Goal: Information Seeking & Learning: Find specific fact

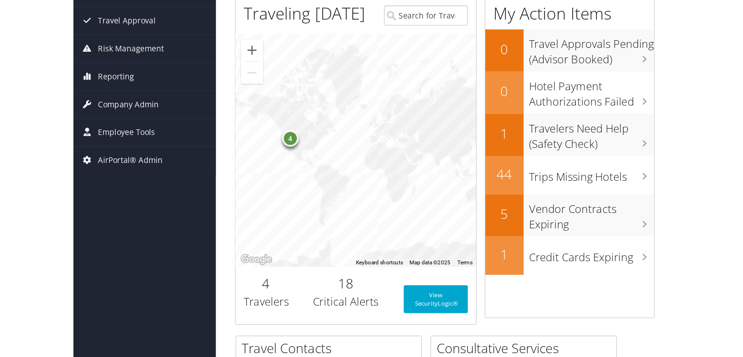
scroll to position [116, 0]
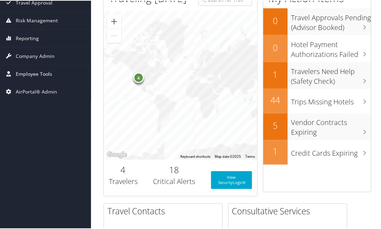
click at [39, 75] on span "Employee Tools" at bounding box center [34, 73] width 36 height 17
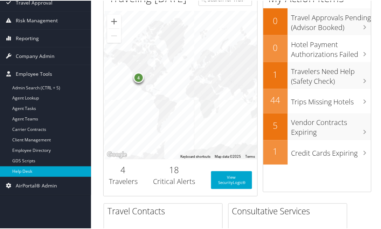
click at [31, 171] on link "Help Desk" at bounding box center [45, 171] width 91 height 10
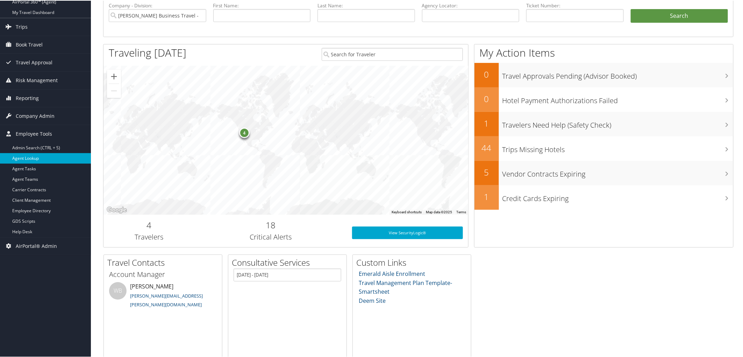
scroll to position [0, 0]
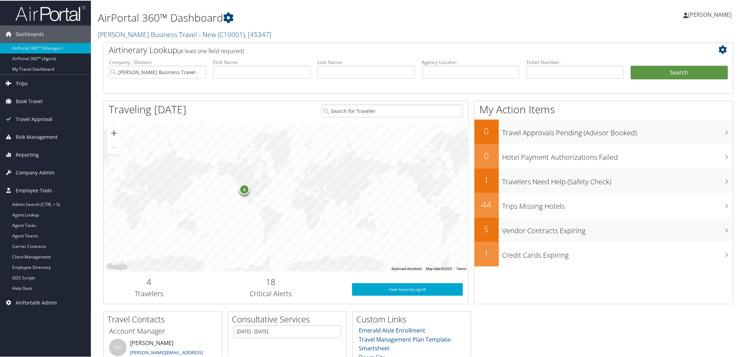
click at [42, 83] on link "Trips" at bounding box center [45, 82] width 91 height 17
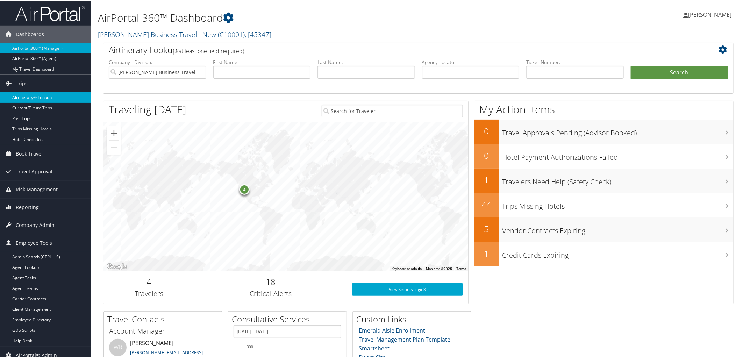
click at [40, 97] on link "Airtinerary® Lookup" at bounding box center [45, 97] width 91 height 10
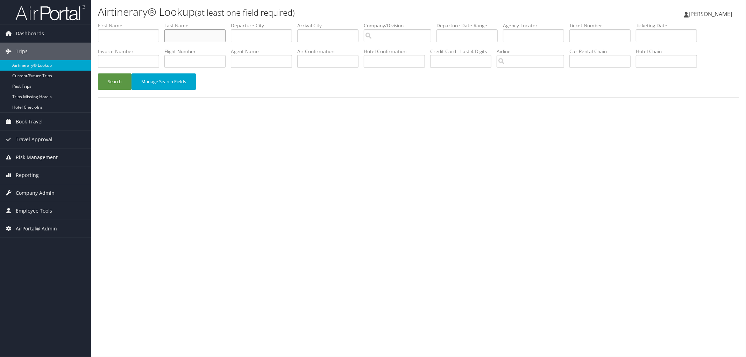
click at [201, 34] on input "text" at bounding box center [194, 35] width 61 height 13
type input "[PERSON_NAME]"
click at [98, 73] on button "Search" at bounding box center [115, 81] width 34 height 16
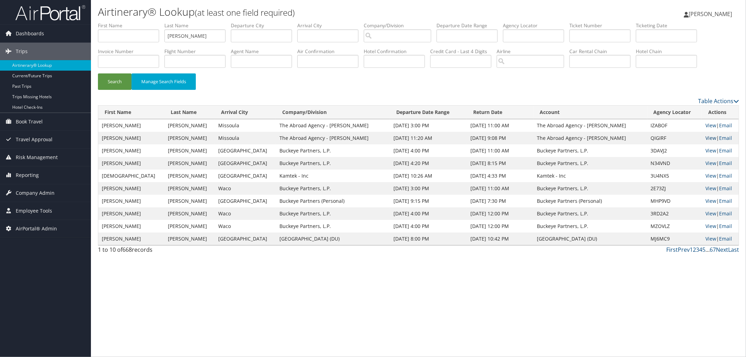
click at [709, 137] on link "View" at bounding box center [711, 138] width 11 height 7
click at [706, 125] on link "View" at bounding box center [711, 125] width 11 height 7
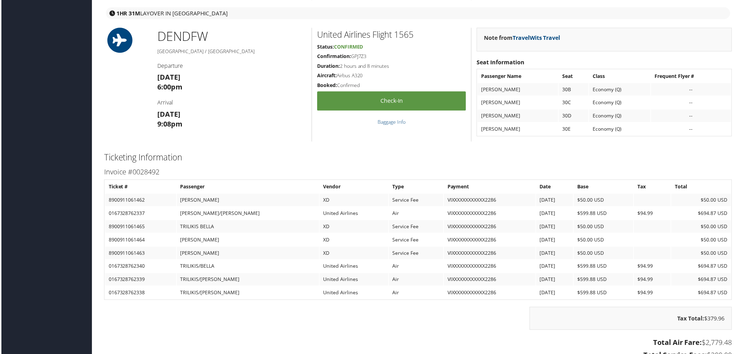
scroll to position [658, 0]
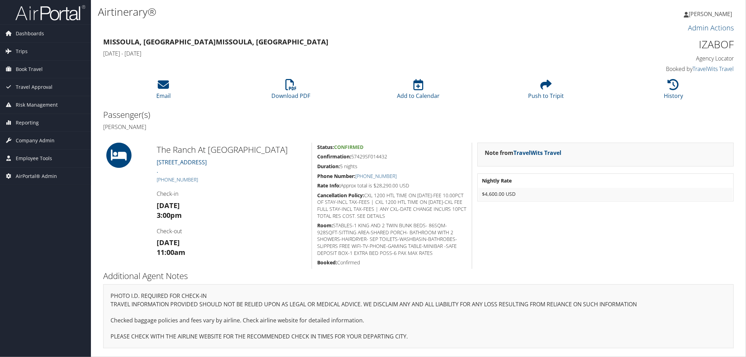
click at [397, 275] on h2 "Additional Agent Notes" at bounding box center [418, 276] width 631 height 12
click at [714, 48] on h1 "IZABOF" at bounding box center [659, 44] width 150 height 15
copy h1 "IZABOF"
